Goal: Find contact information: Find contact information

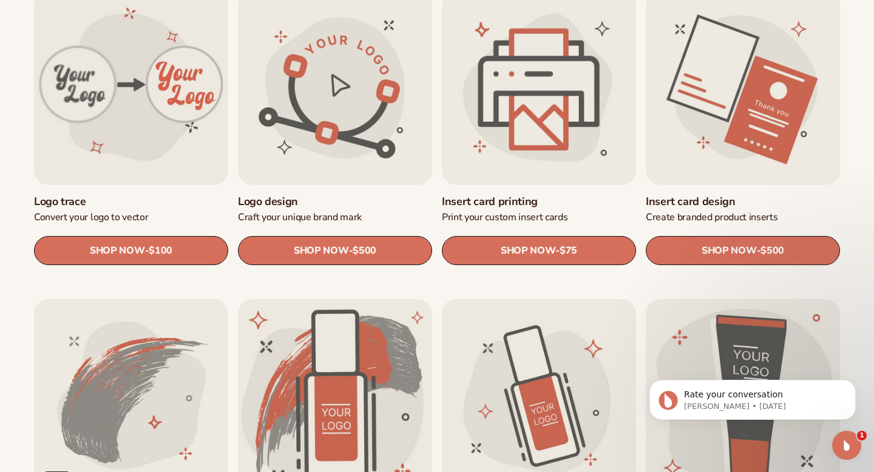
scroll to position [461, 0]
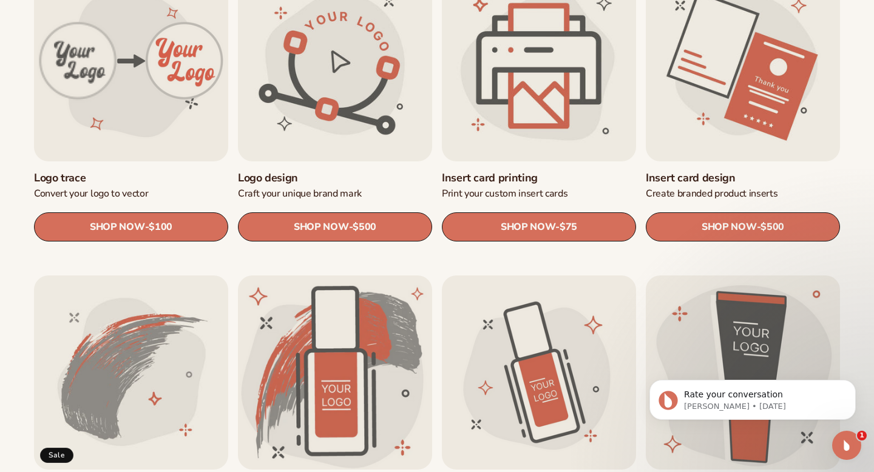
click at [519, 171] on link "Insert card printing" at bounding box center [539, 178] width 194 height 14
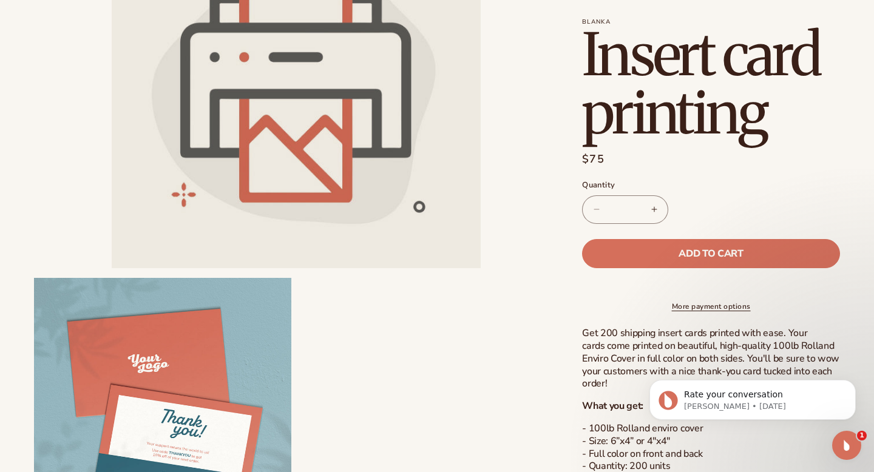
scroll to position [194, 0]
click at [635, 358] on p "Get 200 shipping insert cards printed with ease. Your cards come printed on bea…" at bounding box center [711, 358] width 258 height 63
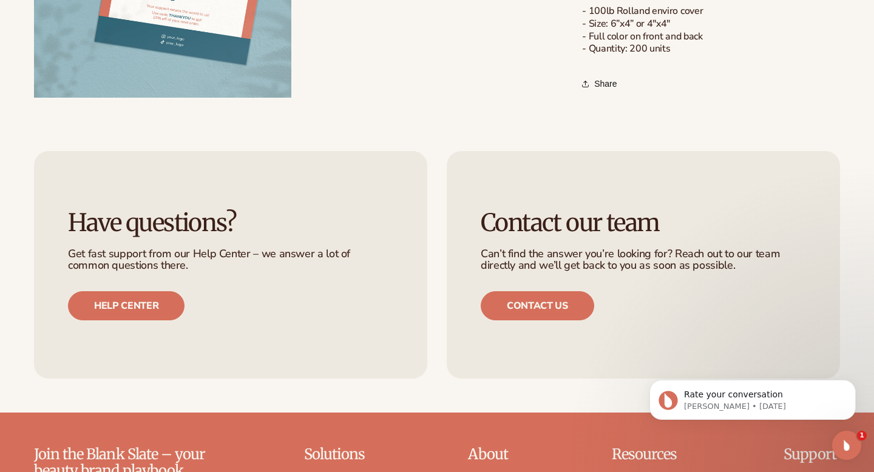
scroll to position [656, 0]
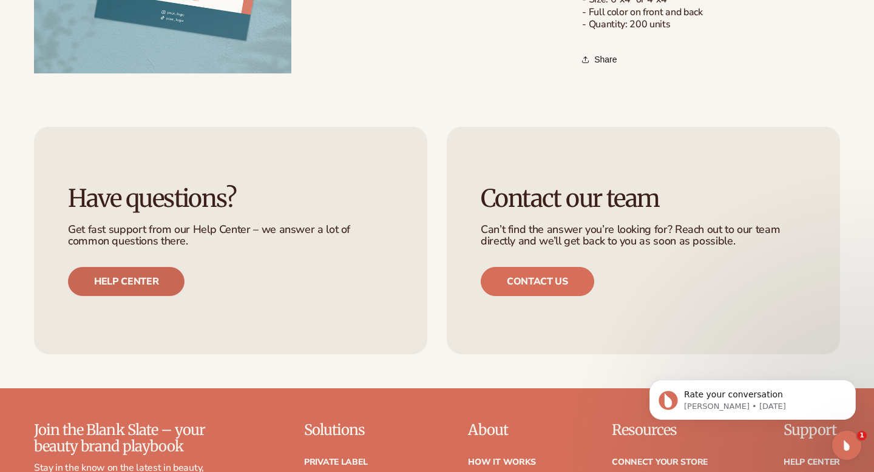
click at [127, 287] on link "Help center" at bounding box center [126, 281] width 117 height 29
click at [511, 277] on link "Contact us" at bounding box center [538, 281] width 114 height 29
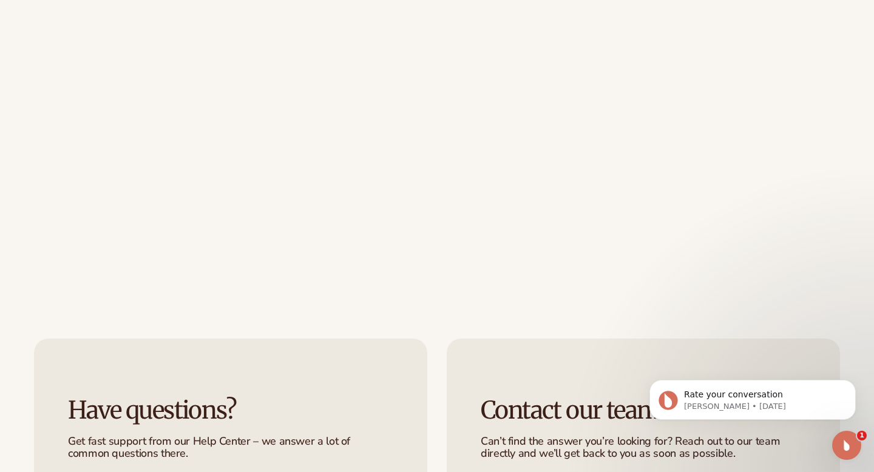
scroll to position [510, 0]
